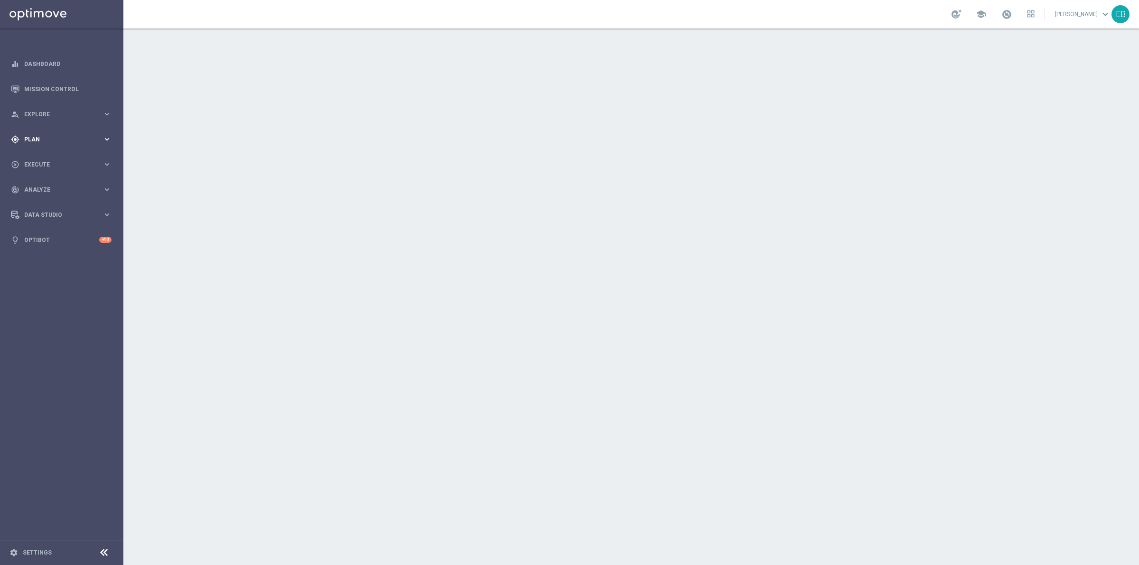
click at [78, 131] on div "gps_fixed Plan keyboard_arrow_right" at bounding box center [61, 139] width 122 height 25
click at [55, 185] on span "Templates" at bounding box center [59, 188] width 68 height 6
click at [51, 204] on link "Optimail" at bounding box center [63, 202] width 69 height 8
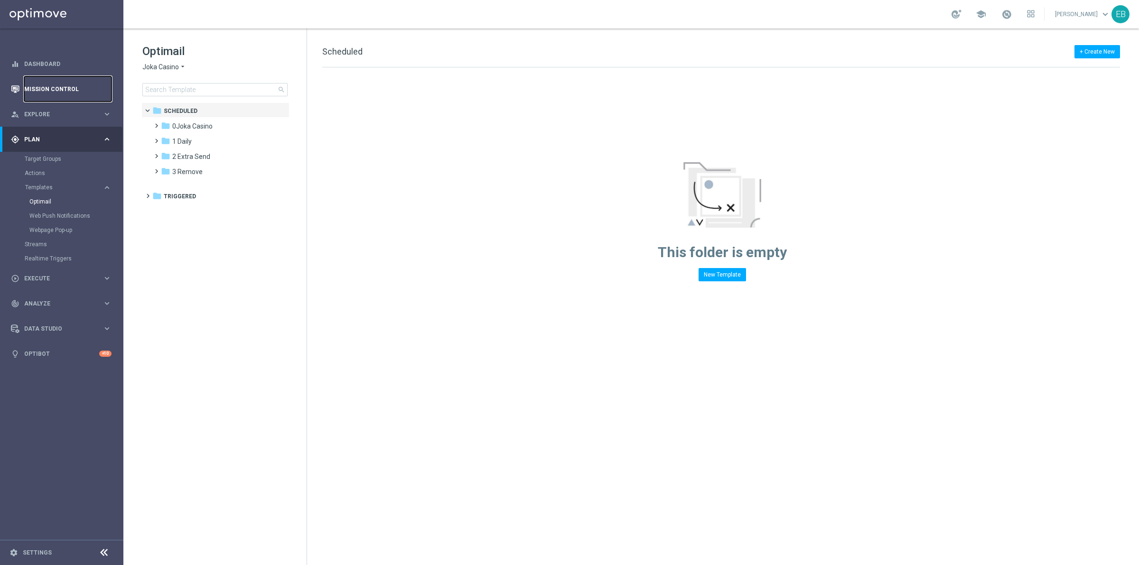
click at [54, 87] on link "Mission Control" at bounding box center [67, 88] width 87 height 25
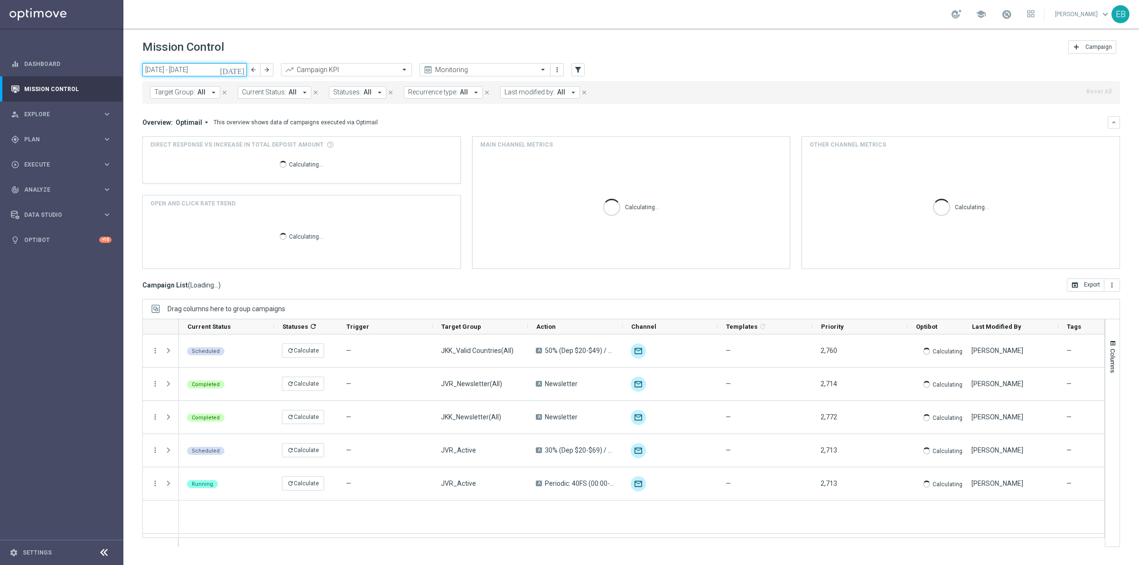
click at [176, 64] on input "[DATE] - [DATE]" at bounding box center [194, 69] width 104 height 13
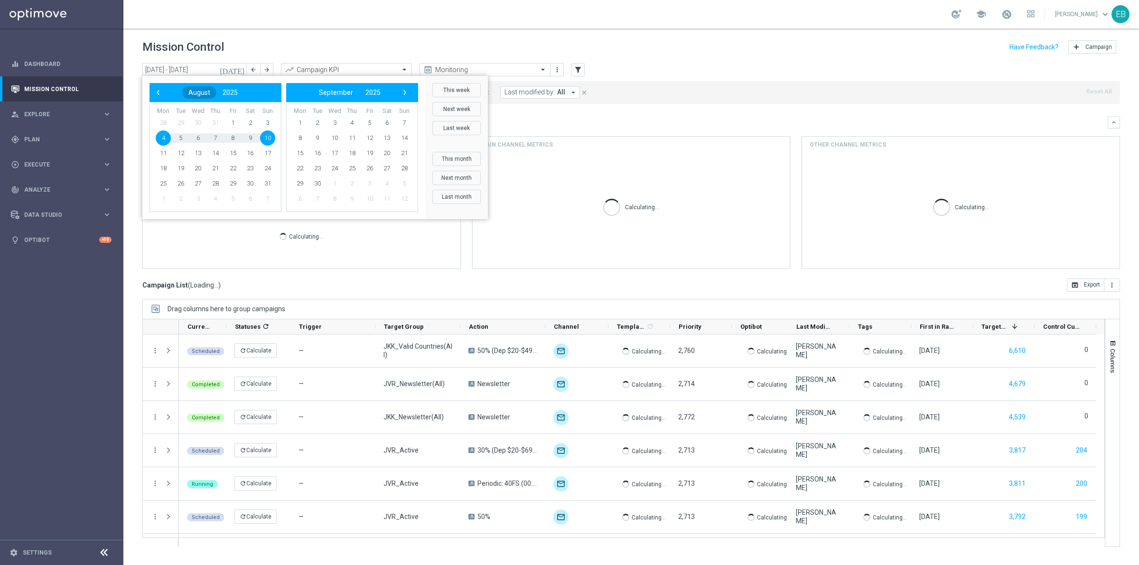
click at [269, 138] on span "10" at bounding box center [267, 137] width 15 height 15
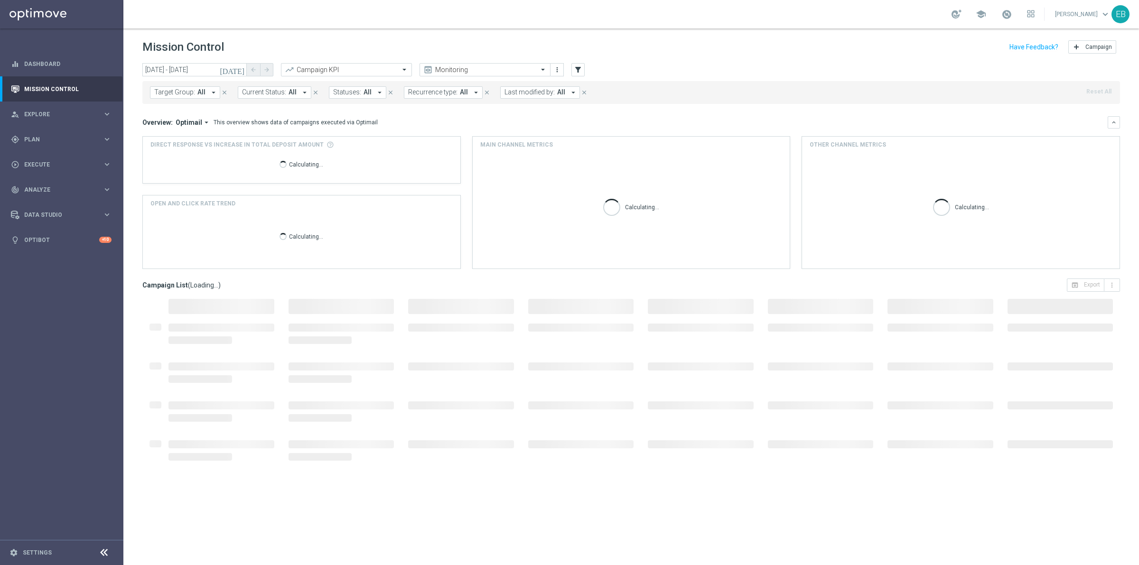
type input "[DATE] - [DATE]"
click at [576, 70] on icon "filter_alt" at bounding box center [578, 69] width 9 height 9
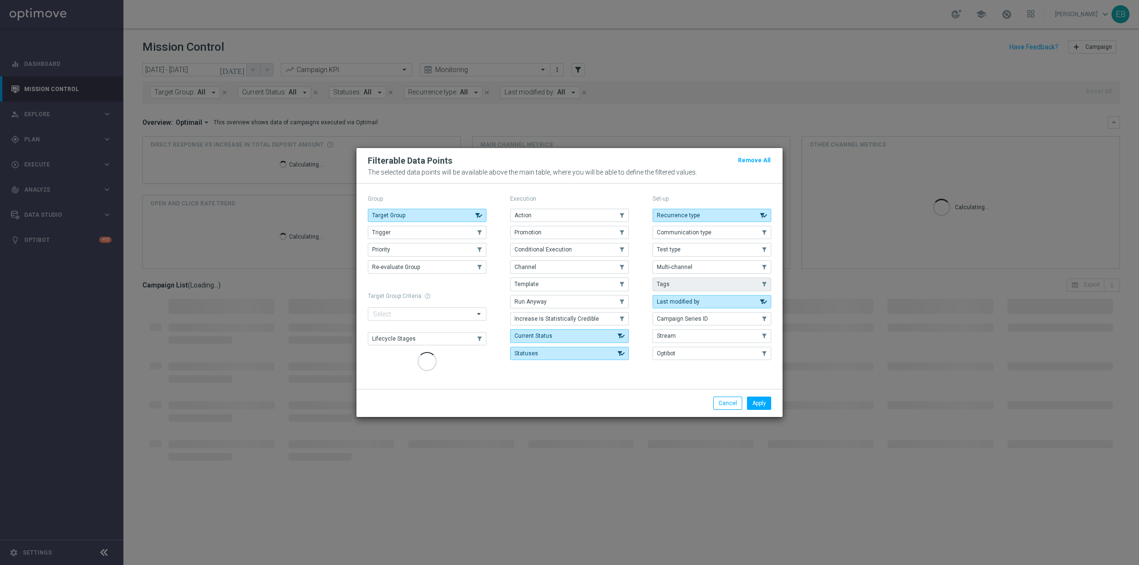
click at [719, 283] on button "Tags" at bounding box center [711, 284] width 119 height 13
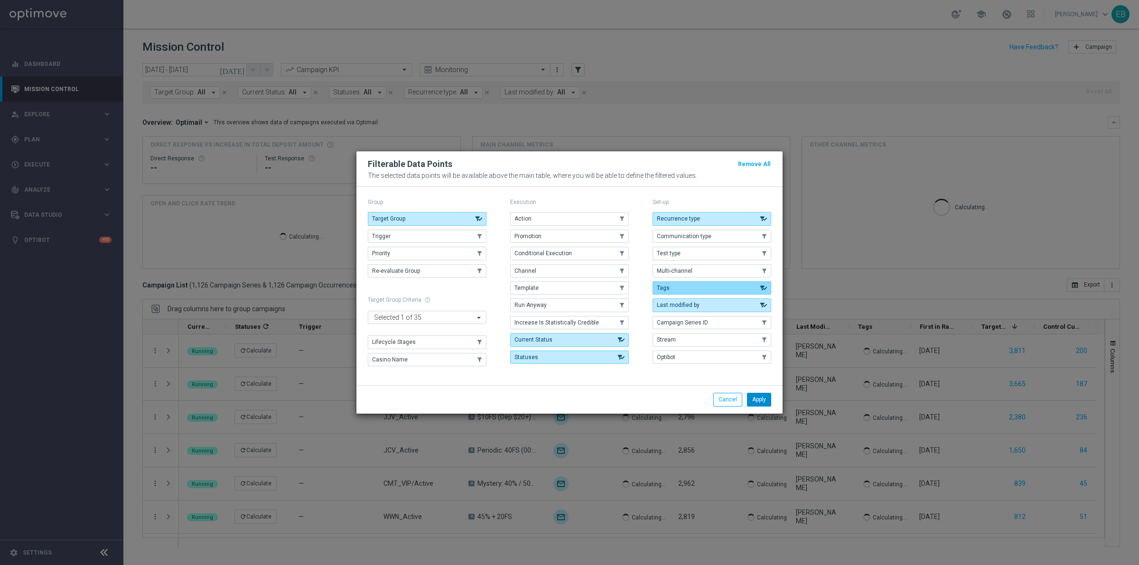
click at [757, 400] on button "Apply" at bounding box center [759, 399] width 24 height 13
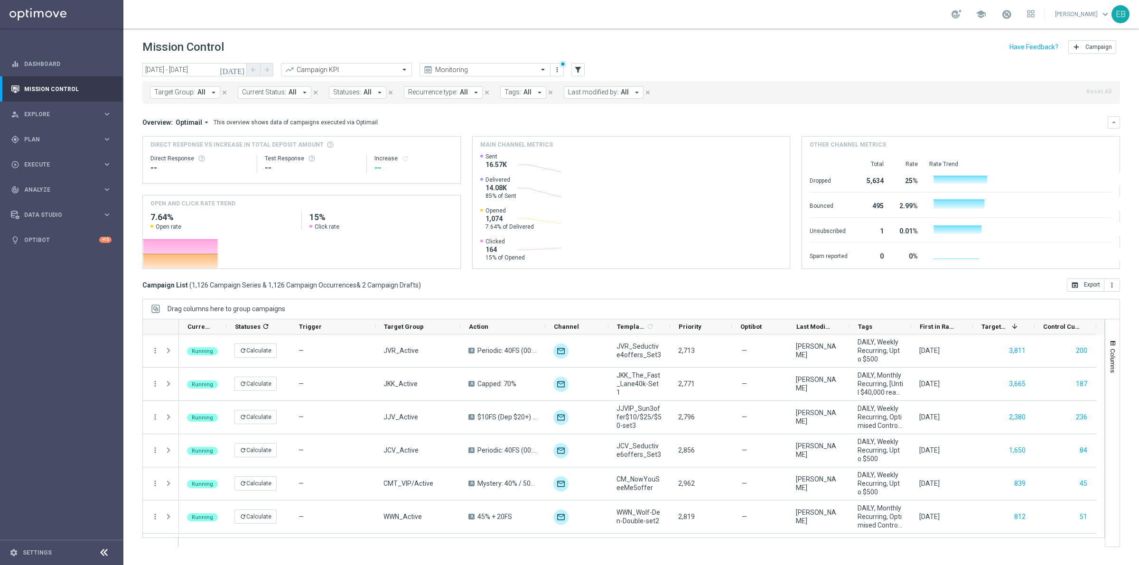
click at [528, 91] on button "Tags: All arrow_drop_down" at bounding box center [523, 92] width 46 height 12
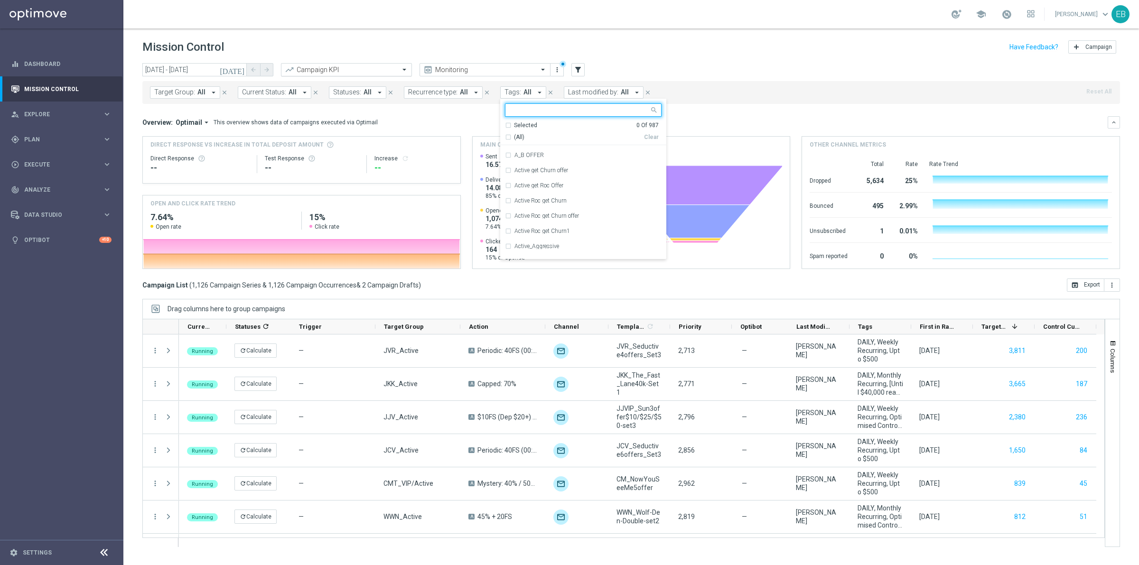
scroll to position [356, 0]
click at [364, 92] on span "All" at bounding box center [367, 92] width 8 height 8
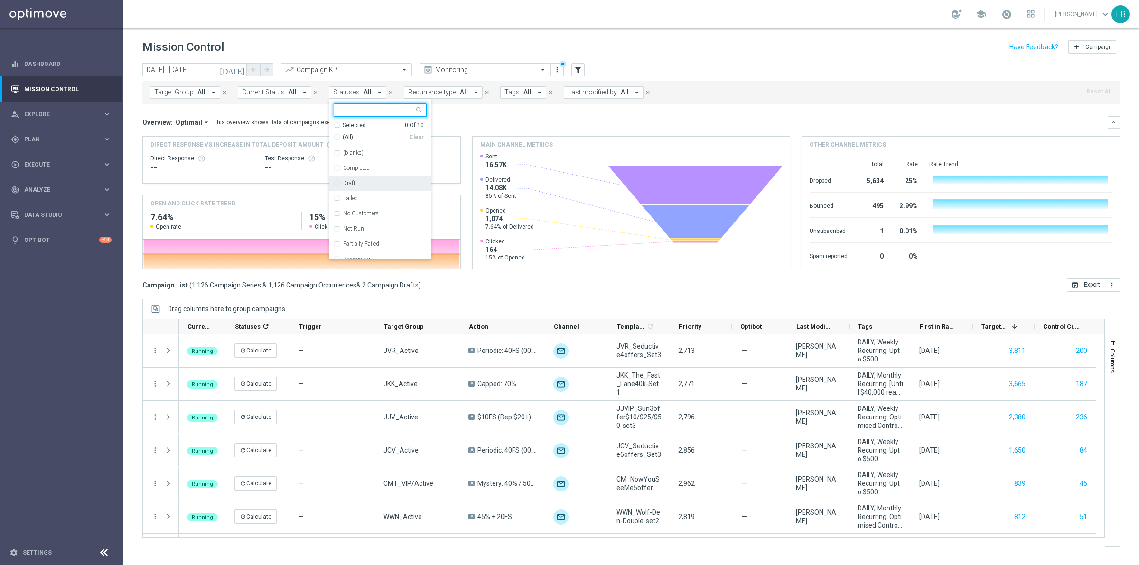
click at [382, 183] on div "Draft" at bounding box center [384, 183] width 83 height 6
click at [394, 199] on div "Failed" at bounding box center [384, 198] width 83 height 6
click at [391, 235] on div "Not Run" at bounding box center [380, 228] width 93 height 15
click at [391, 243] on div "Partially Failed" at bounding box center [384, 244] width 83 height 6
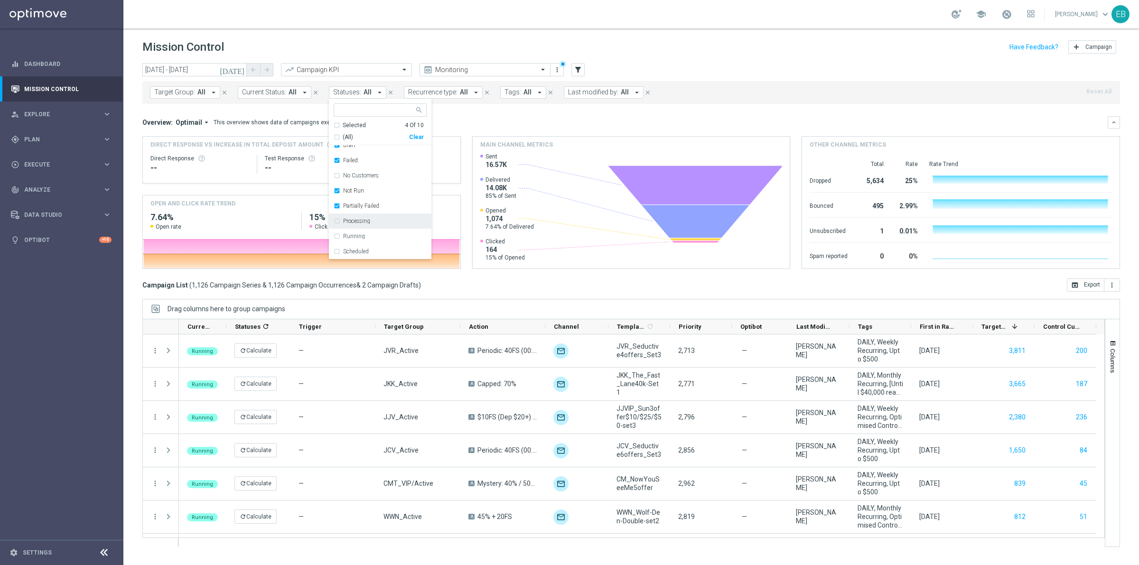
click at [750, 90] on div "Target Group: All arrow_drop_down close Current Status: All arrow_drop_down clo…" at bounding box center [630, 92] width 977 height 23
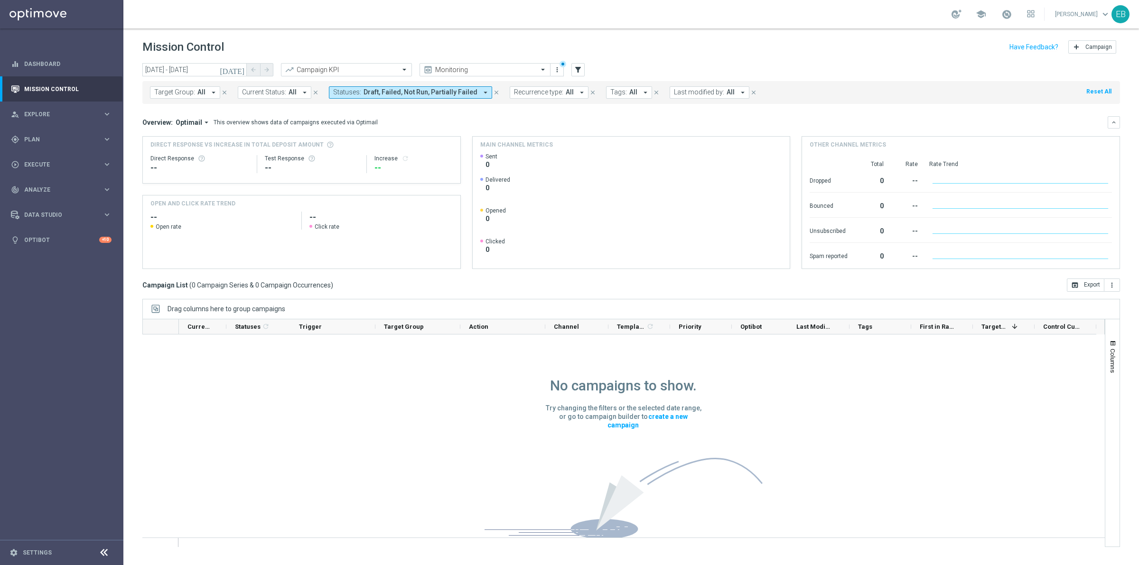
click at [493, 93] on icon "close" at bounding box center [496, 92] width 7 height 7
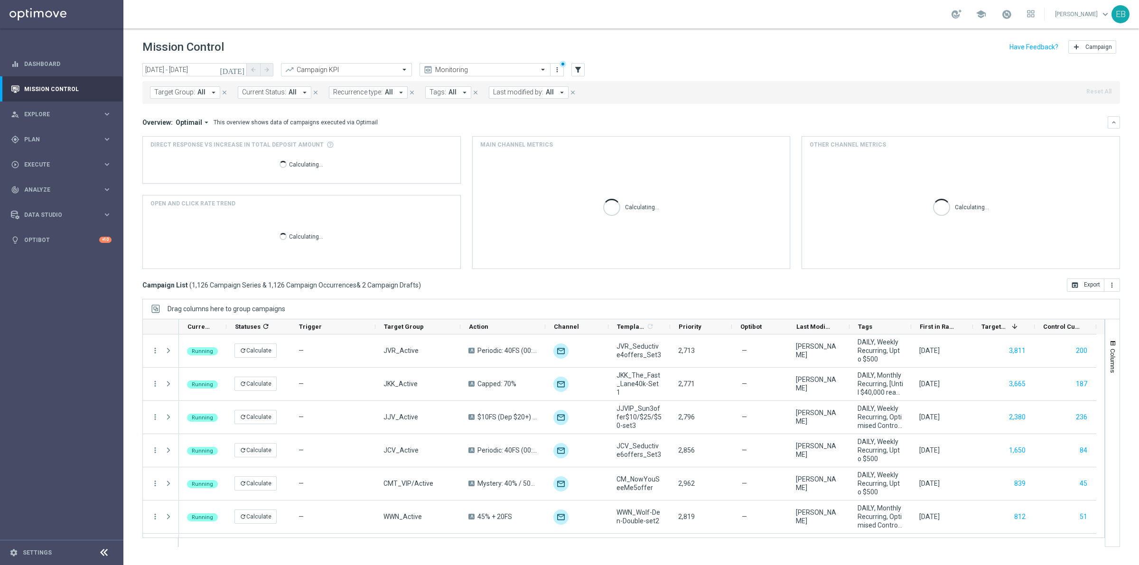
click at [450, 95] on span "All" at bounding box center [452, 92] width 8 height 8
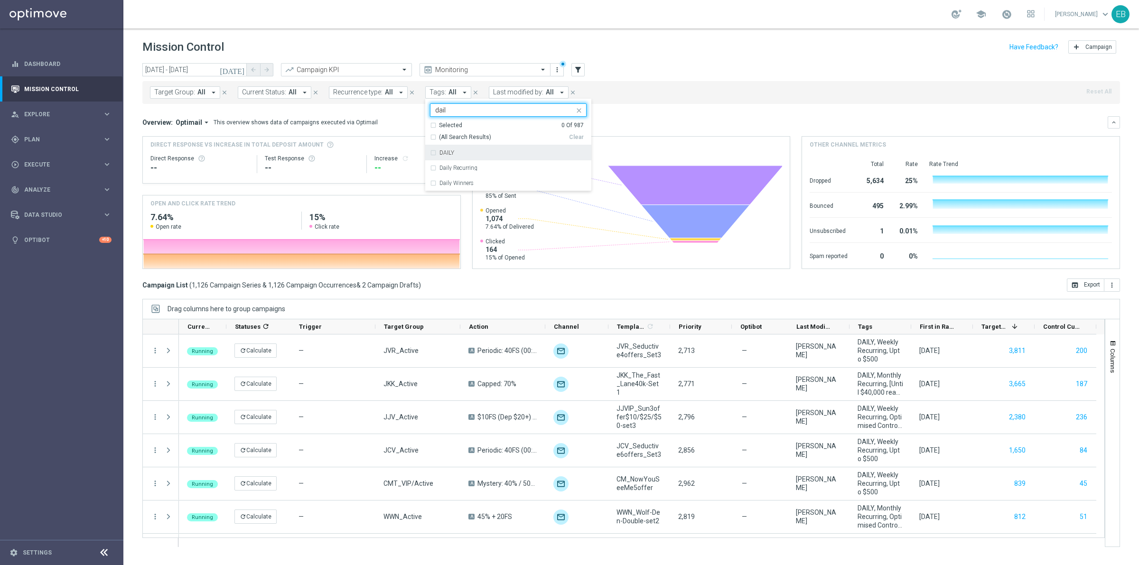
click at [476, 153] on div "DAILY" at bounding box center [512, 153] width 147 height 6
type input "dail"
click at [764, 85] on div "Target Group: All arrow_drop_down close Current Status: All arrow_drop_down clo…" at bounding box center [630, 92] width 977 height 23
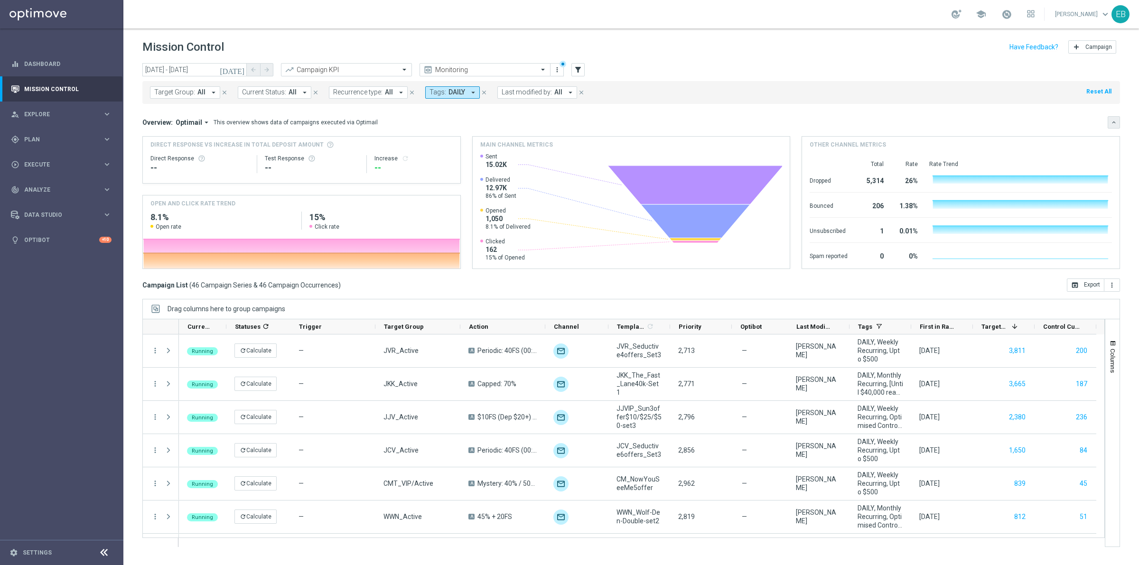
click at [1113, 116] on button "keyboard_arrow_down" at bounding box center [1113, 122] width 12 height 12
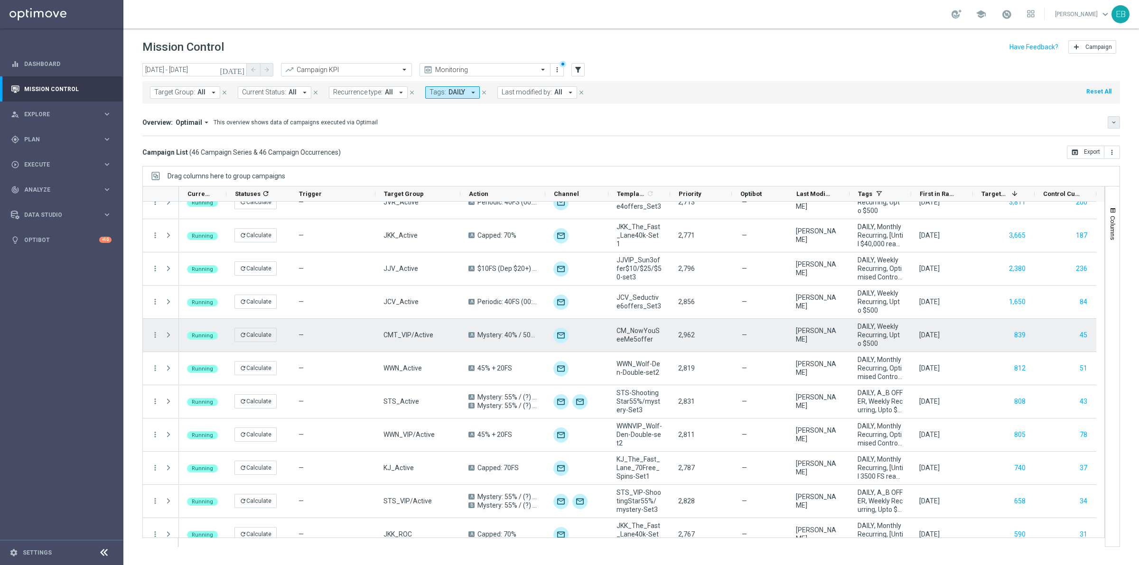
scroll to position [0, 0]
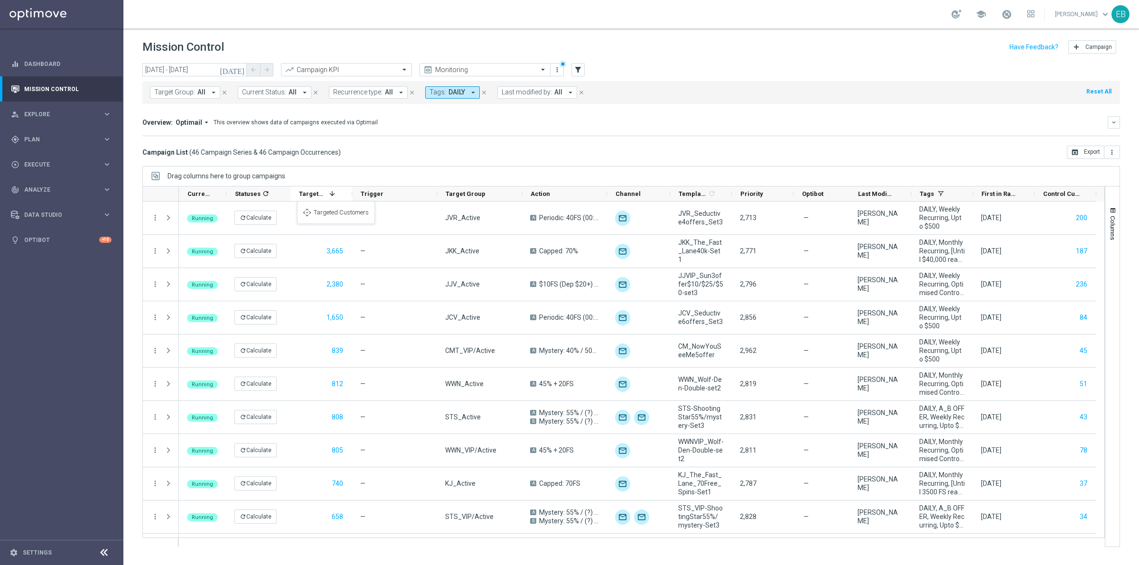
drag, startPoint x: 987, startPoint y: 191, endPoint x: 302, endPoint y: 207, distance: 685.7
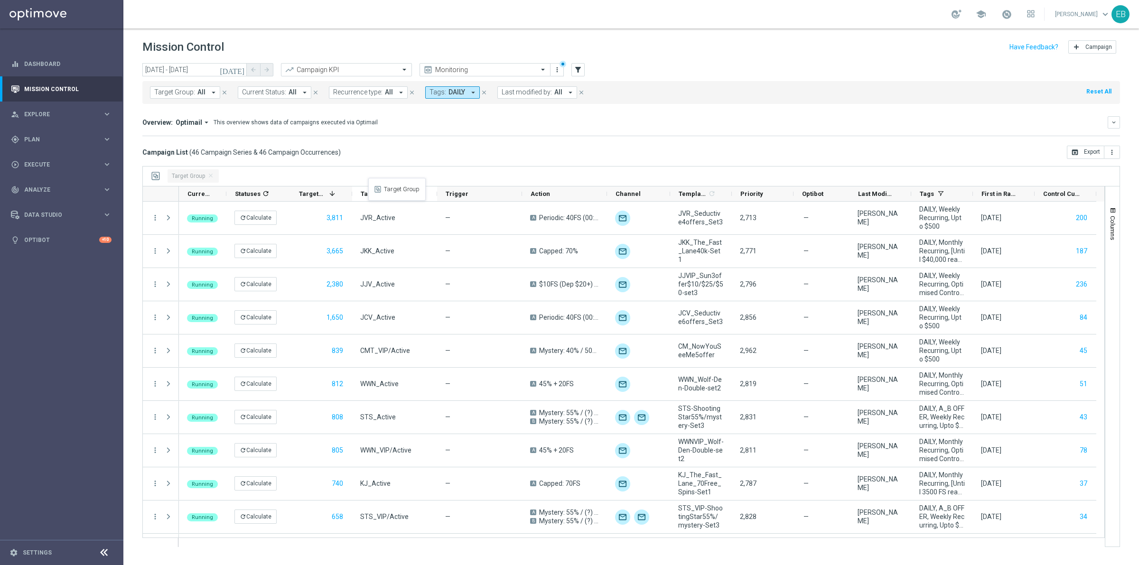
drag, startPoint x: 487, startPoint y: 189, endPoint x: 373, endPoint y: 184, distance: 114.5
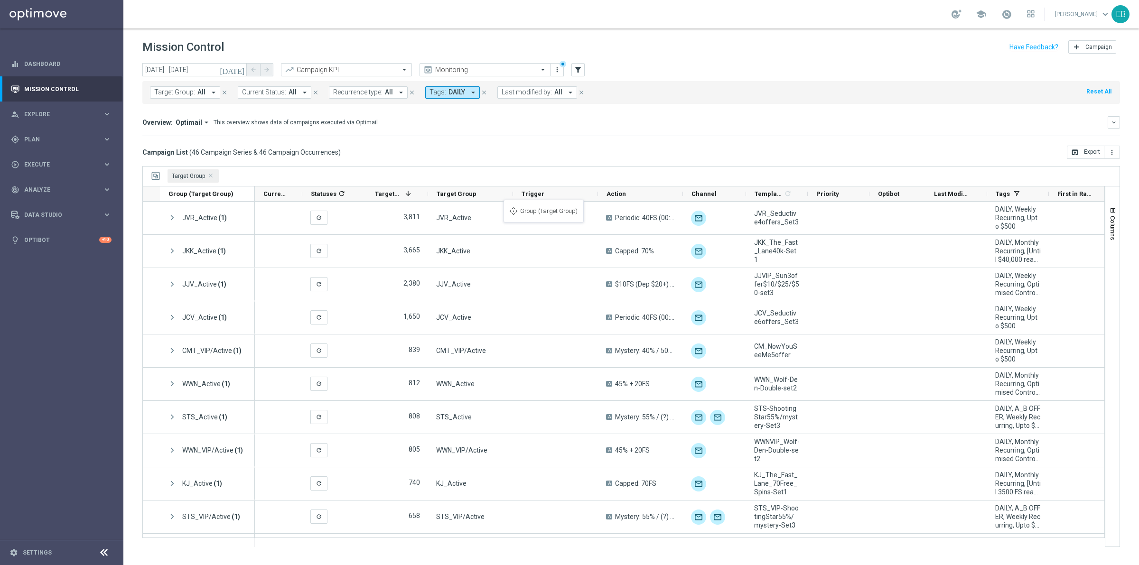
drag, startPoint x: 212, startPoint y: 191, endPoint x: 508, endPoint y: 205, distance: 296.9
click at [212, 176] on span "Target Group Press DELETE to remove" at bounding box center [211, 176] width 5 height 5
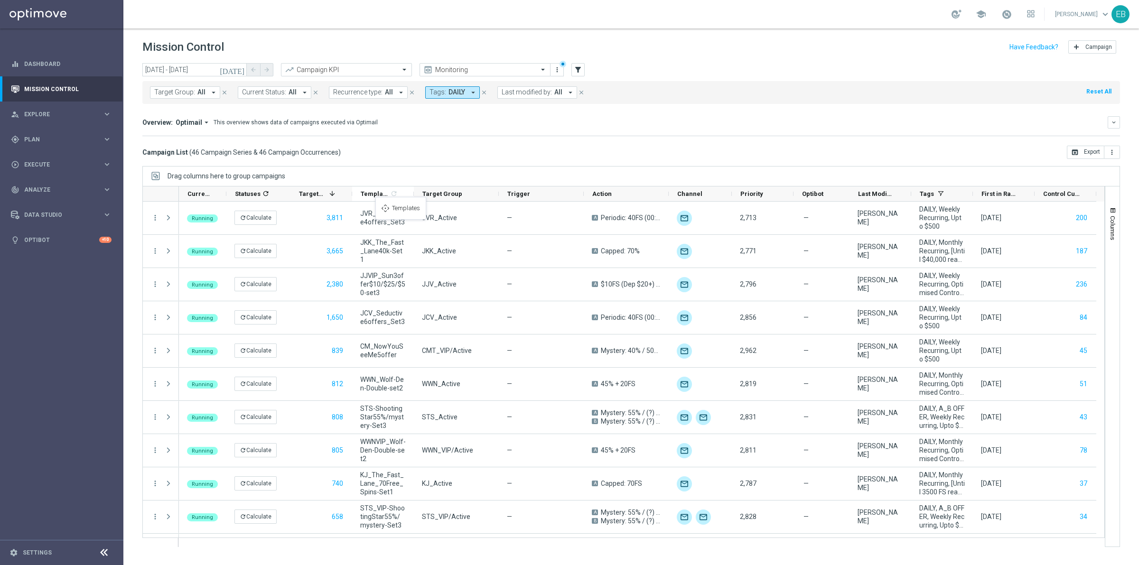
drag, startPoint x: 687, startPoint y: 196, endPoint x: 380, endPoint y: 203, distance: 307.0
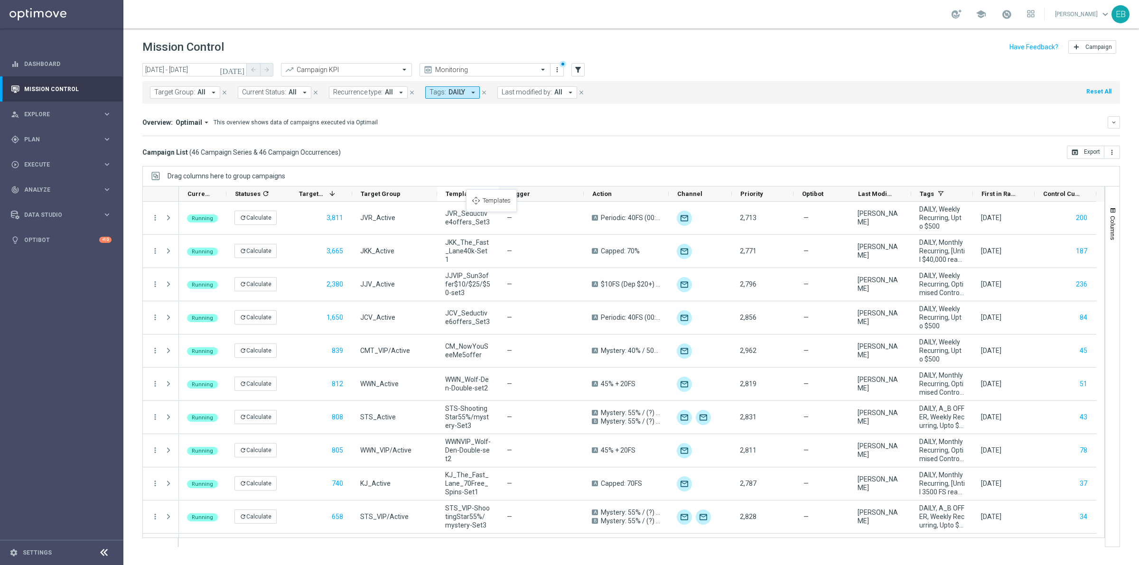
drag, startPoint x: 380, startPoint y: 194, endPoint x: 471, endPoint y: 195, distance: 91.1
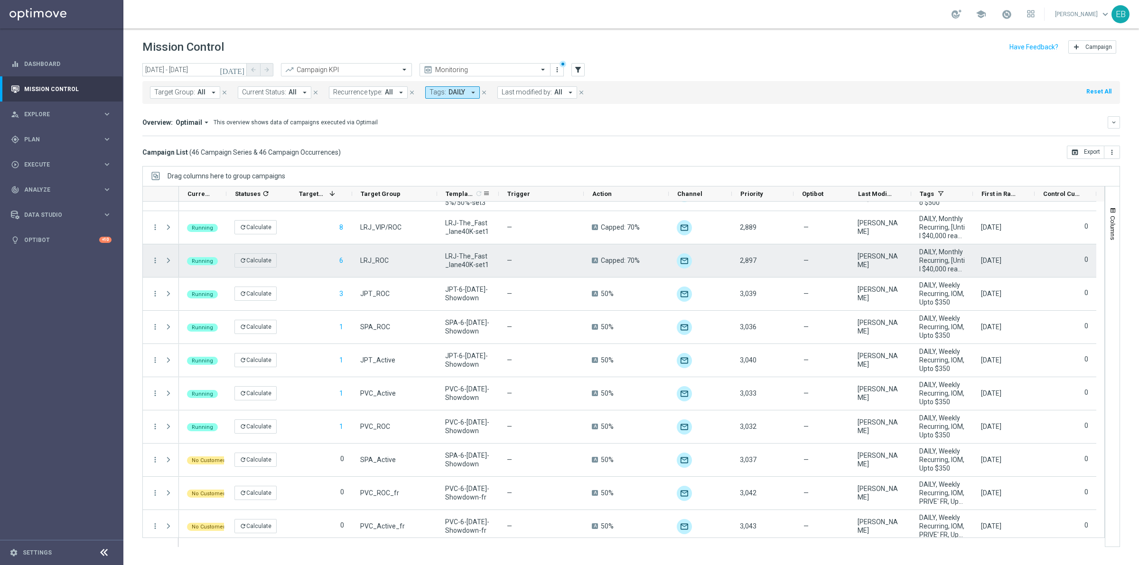
scroll to position [1192, 0]
